Goal: Navigation & Orientation: Find specific page/section

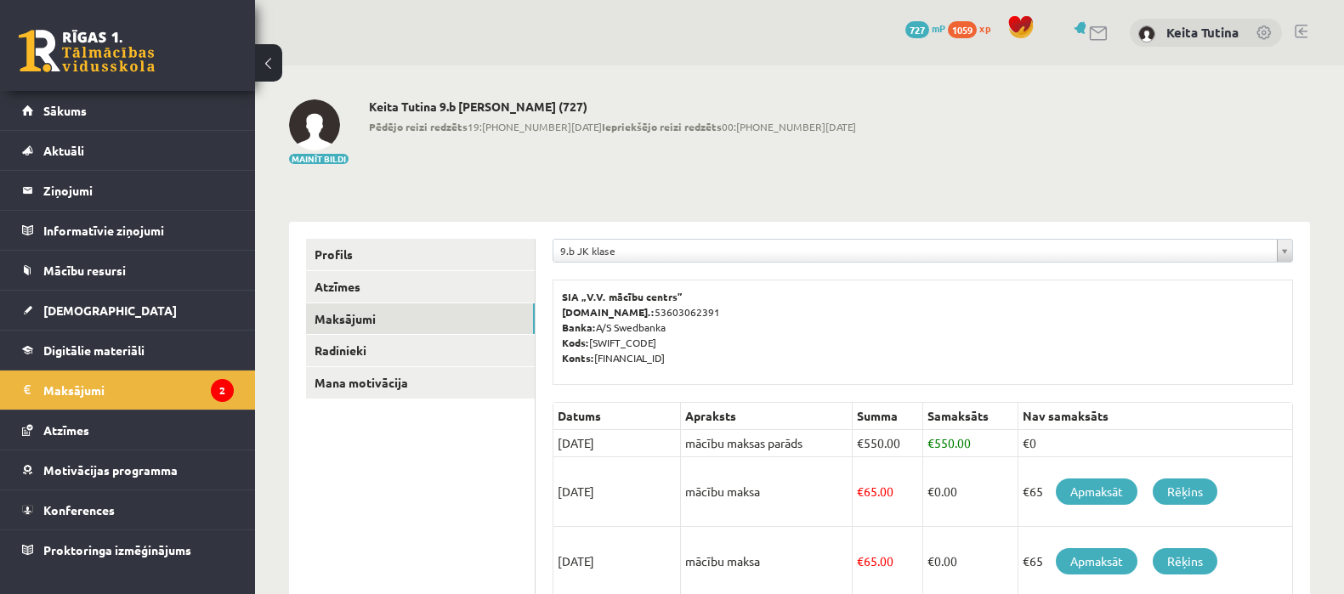
scroll to position [280, 0]
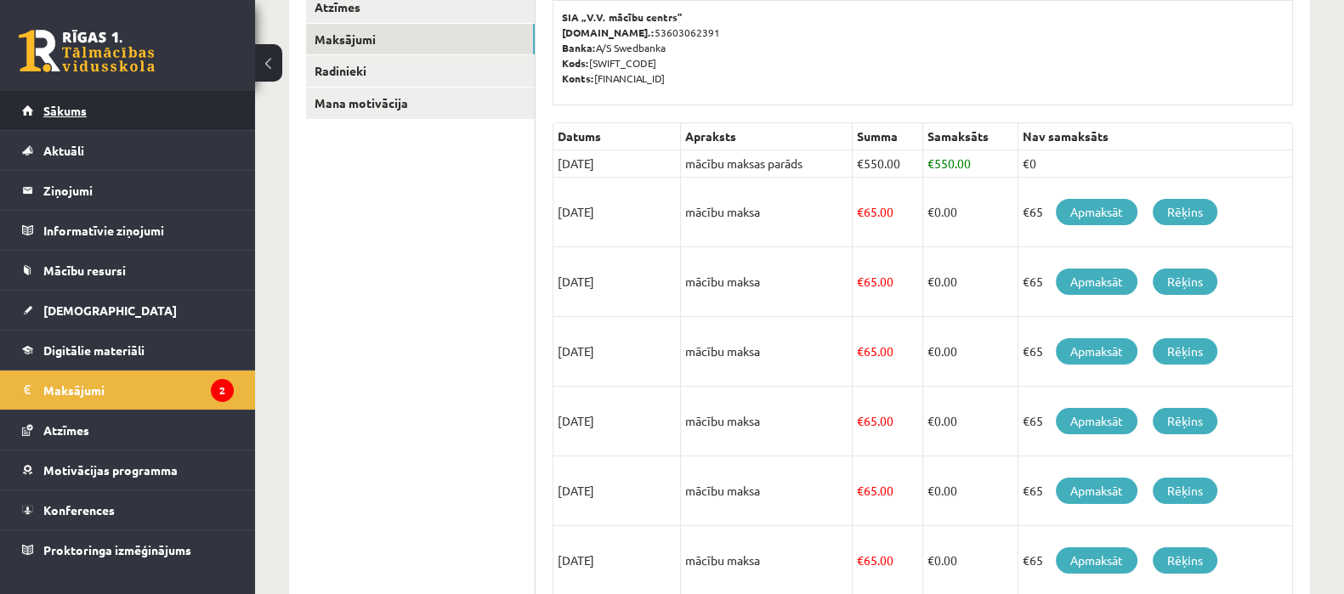
click at [165, 116] on link "Sākums" at bounding box center [128, 110] width 212 height 39
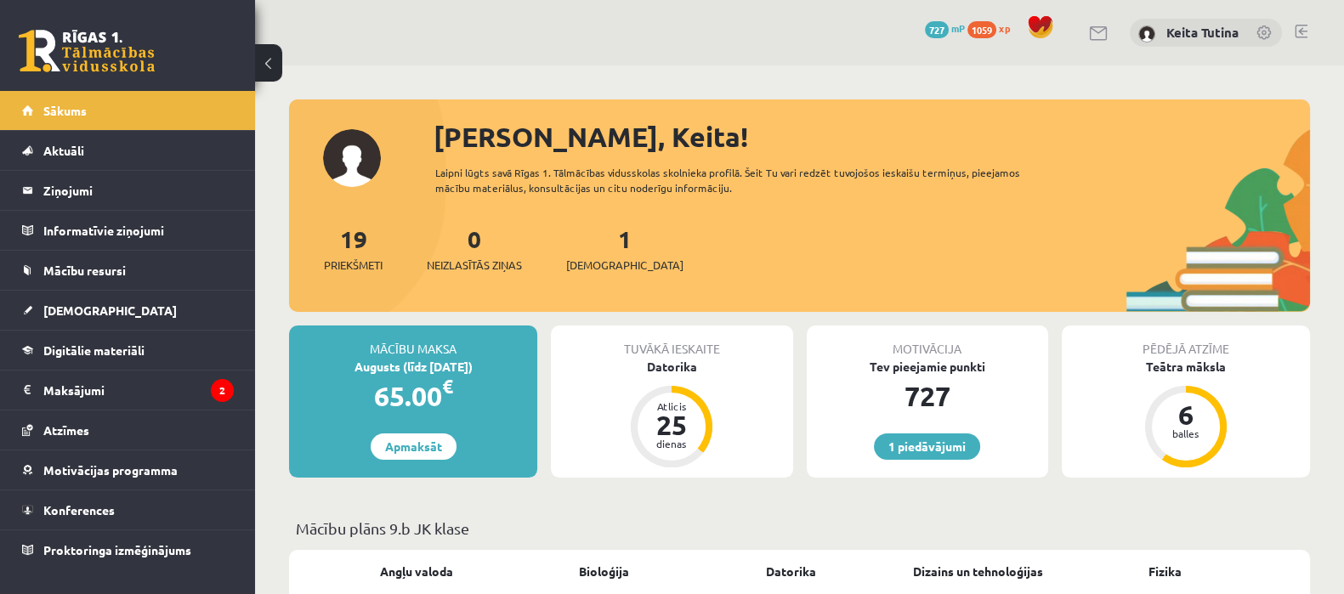
click at [165, 116] on link "Sākums" at bounding box center [128, 110] width 212 height 39
